Goal: Task Accomplishment & Management: Use online tool/utility

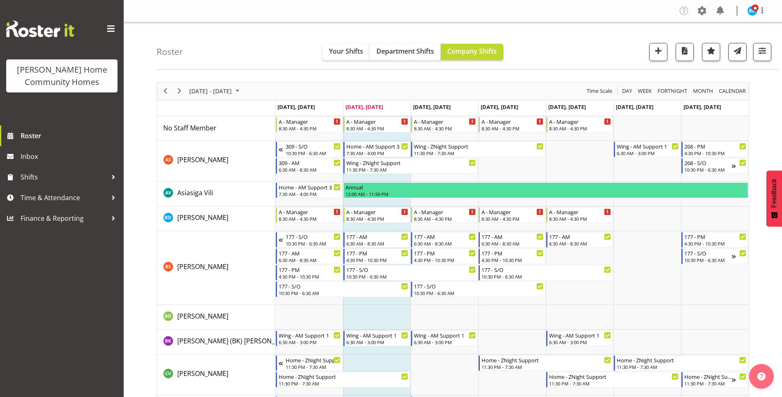
scroll to position [347, 0]
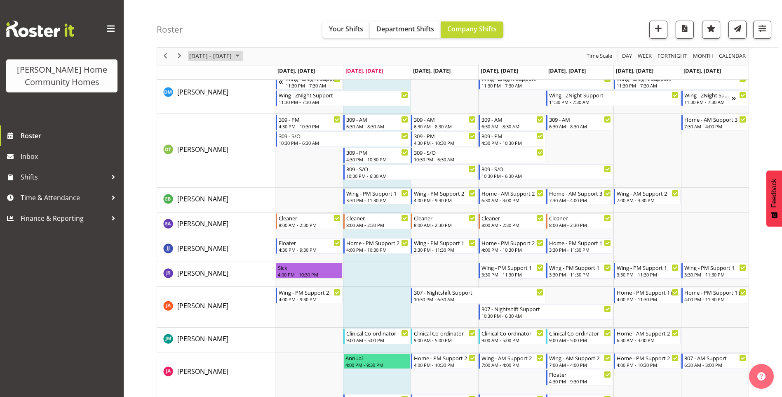
click at [242, 53] on span "September 2025" at bounding box center [238, 56] width 10 height 10
click at [276, 74] on span "next month" at bounding box center [276, 76] width 14 height 15
click at [198, 143] on span "20" at bounding box center [198, 147] width 12 height 12
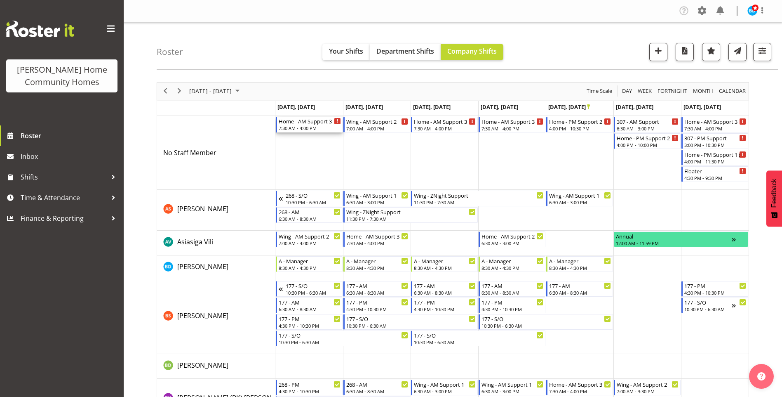
click at [320, 124] on div "Home - AM Support 3" at bounding box center [310, 121] width 62 height 8
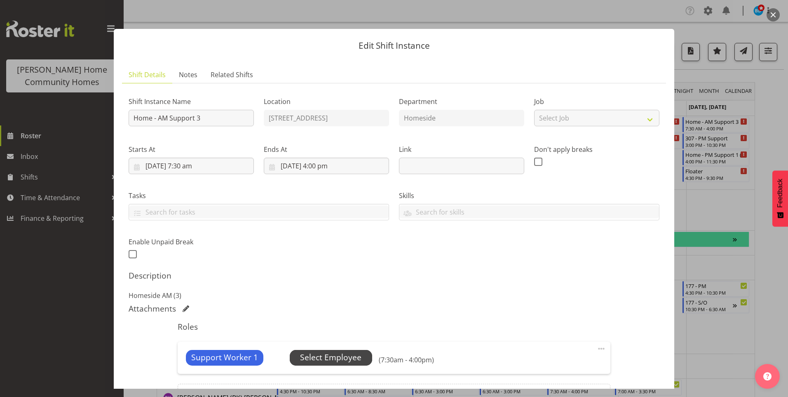
click at [321, 352] on span "Select Employee" at bounding box center [330, 357] width 61 height 12
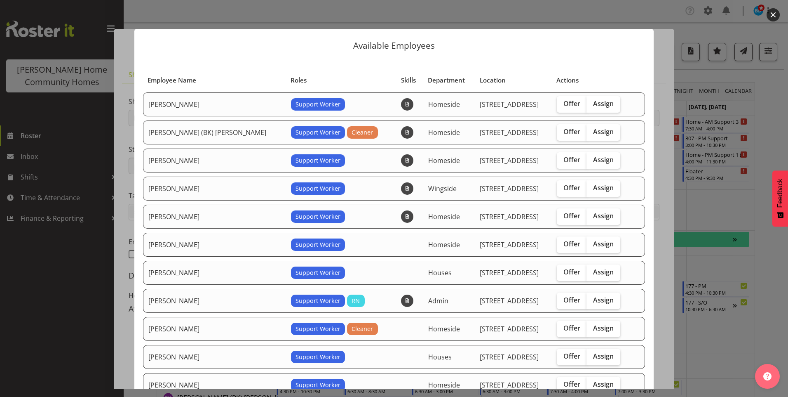
drag, startPoint x: 587, startPoint y: 131, endPoint x: 595, endPoint y: 141, distance: 13.5
click at [593, 131] on span "Assign" at bounding box center [603, 131] width 21 height 8
click at [587, 131] on input "Assign" at bounding box center [589, 131] width 5 height 5
checkbox input "true"
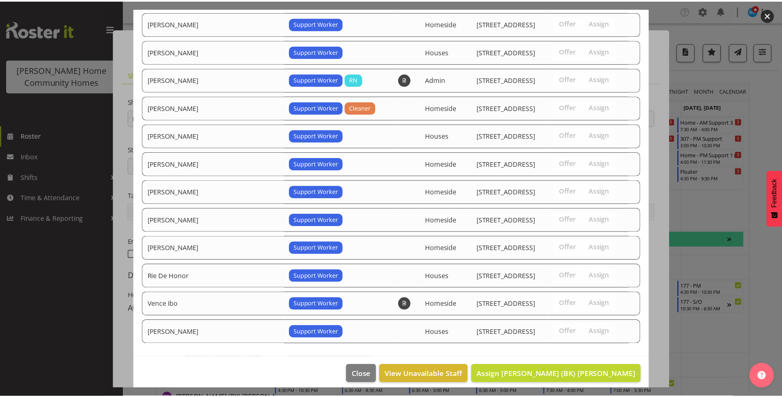
scroll to position [228, 0]
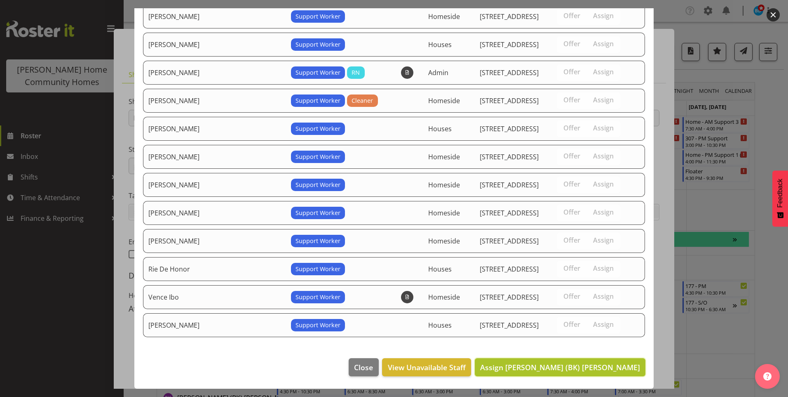
click at [594, 365] on span "Assign [PERSON_NAME] (BK) [PERSON_NAME]" at bounding box center [560, 367] width 160 height 10
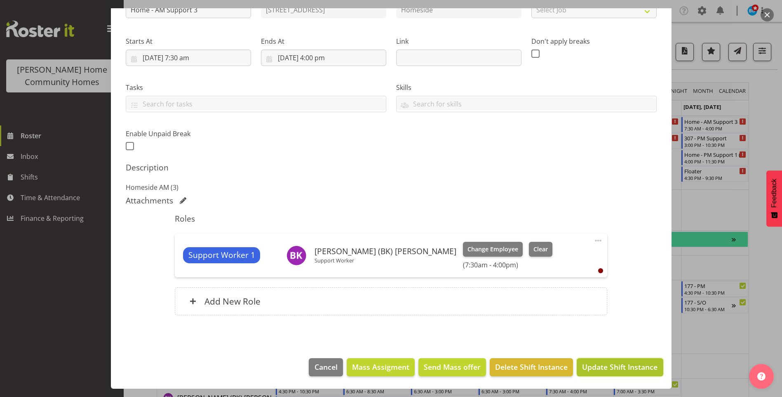
click at [605, 366] on span "Update Shift Instance" at bounding box center [619, 366] width 75 height 11
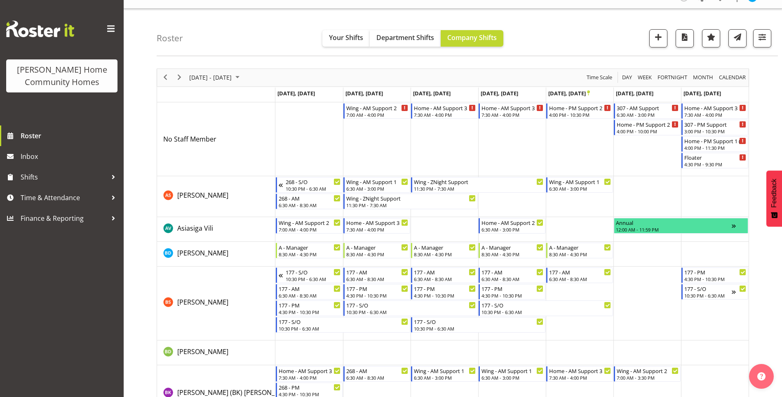
scroll to position [0, 0]
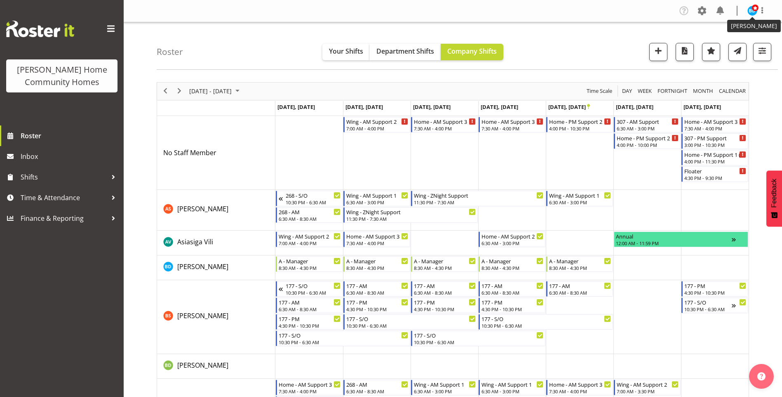
click at [749, 12] on img at bounding box center [753, 11] width 10 height 10
click at [729, 41] on link "Log Out" at bounding box center [727, 43] width 79 height 15
